Goal: Find specific page/section: Find specific page/section

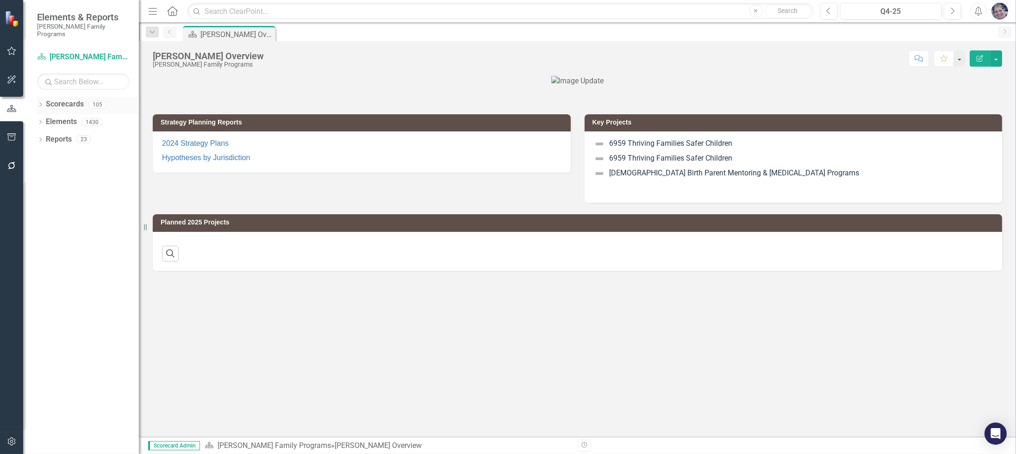
click at [39, 102] on icon at bounding box center [40, 104] width 2 height 4
click at [44, 119] on icon "Dropdown" at bounding box center [45, 122] width 7 height 6
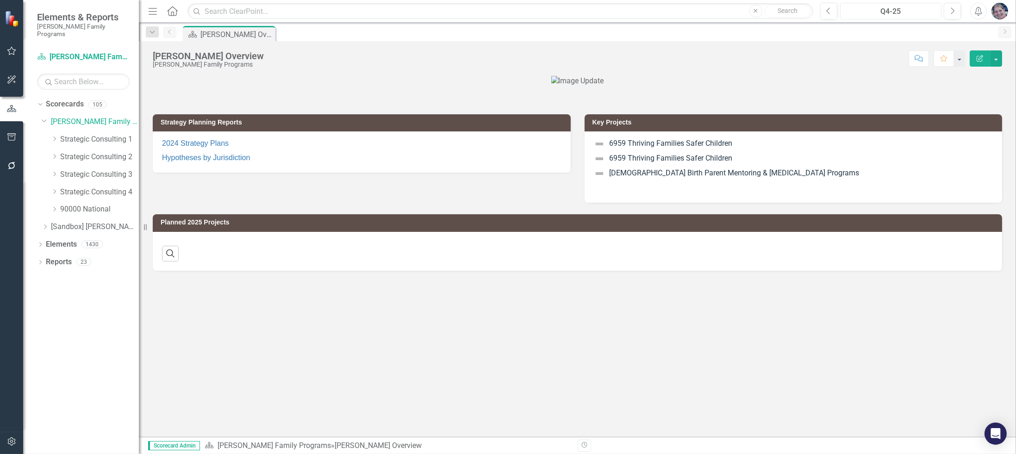
click at [889, 12] on div "Q4-25" at bounding box center [890, 11] width 95 height 11
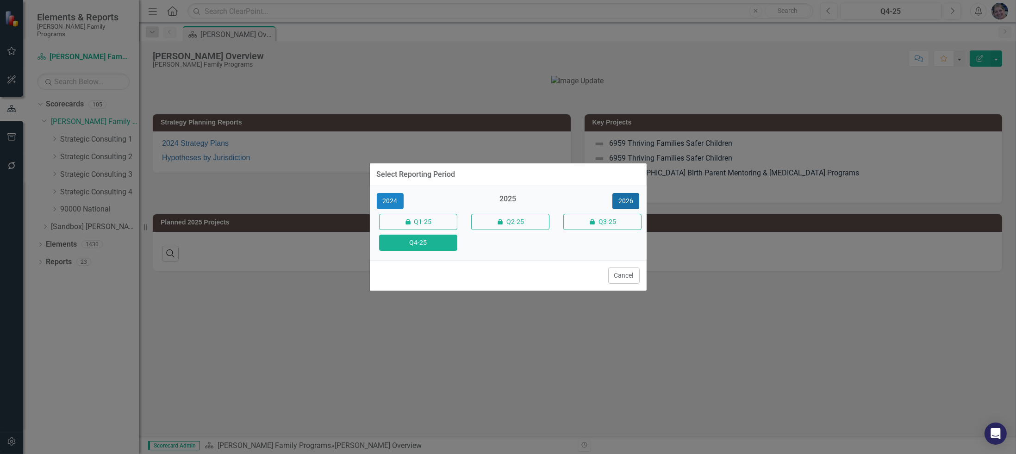
click at [625, 200] on button "2026" at bounding box center [625, 201] width 27 height 16
click at [424, 240] on button "Q4-26" at bounding box center [418, 243] width 78 height 16
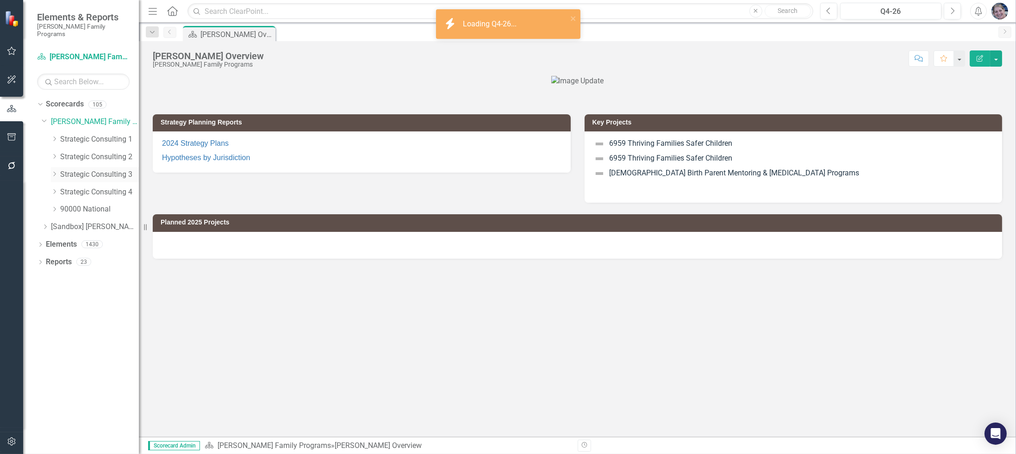
click at [90, 169] on link "Strategic Consulting 3" at bounding box center [99, 174] width 79 height 11
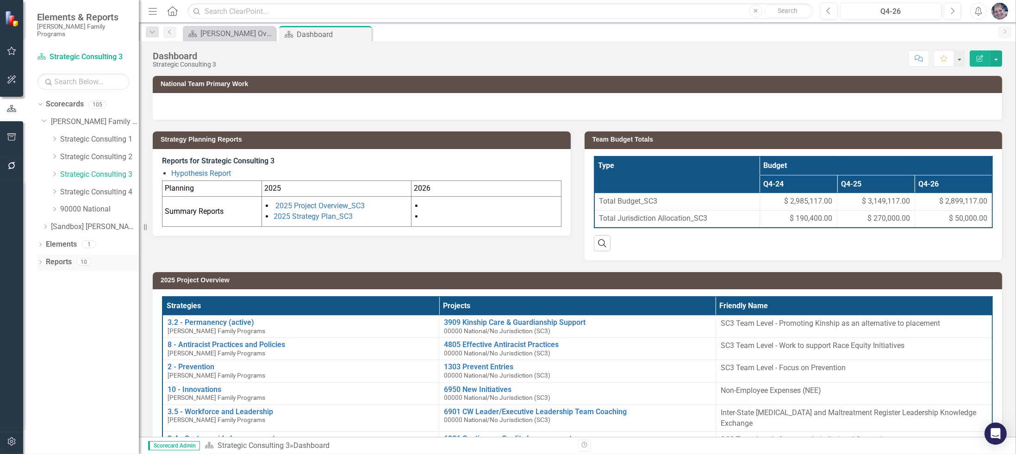
click at [41, 261] on icon "Dropdown" at bounding box center [40, 263] width 6 height 5
click at [43, 327] on icon "Dropdown" at bounding box center [44, 329] width 6 height 5
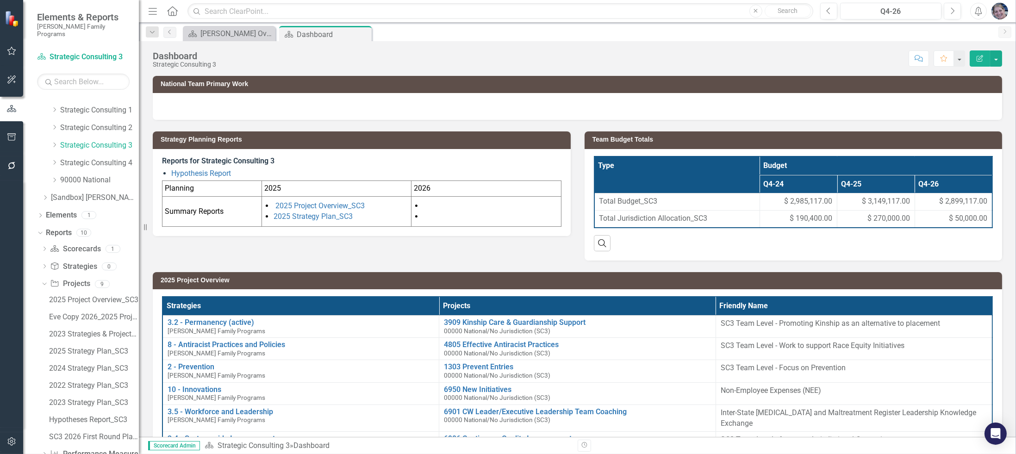
scroll to position [45, 0]
